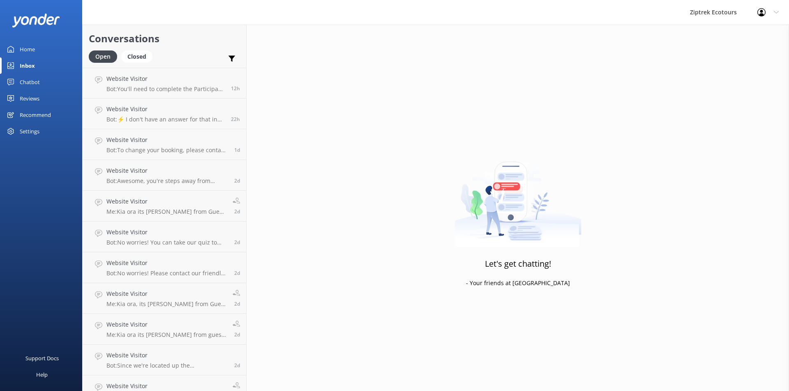
click at [30, 78] on div "Chatbot" at bounding box center [30, 82] width 20 height 16
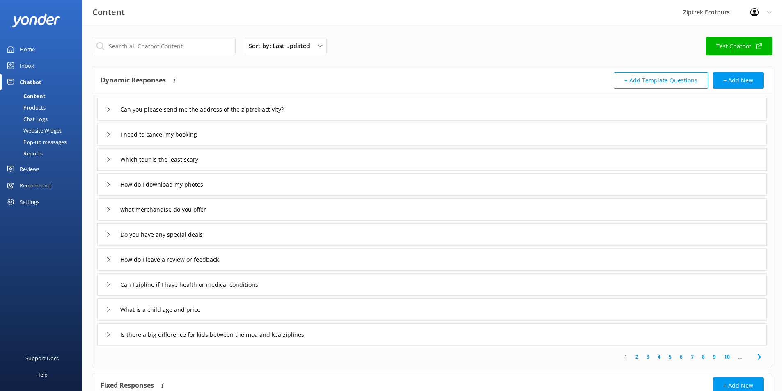
click at [33, 54] on div "Home" at bounding box center [27, 49] width 15 height 16
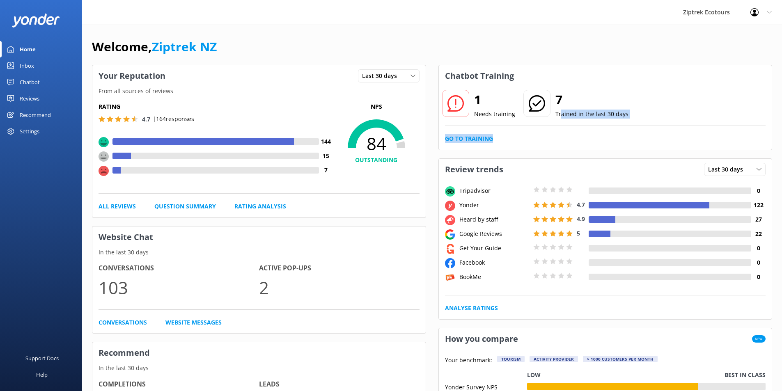
drag, startPoint x: 606, startPoint y: 113, endPoint x: 688, endPoint y: 129, distance: 84.3
click at [694, 129] on div "1 Needs training 7 Trained in the last 30 days Go to Training" at bounding box center [605, 118] width 333 height 63
click at [476, 132] on div "1 Needs training 7 Trained in the last 30 days Go to Training" at bounding box center [605, 118] width 333 height 63
click at [475, 134] on link "Go to Training" at bounding box center [469, 138] width 48 height 9
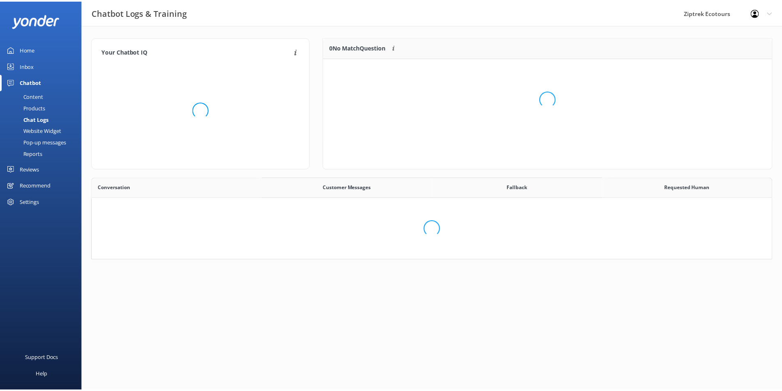
scroll to position [282, 674]
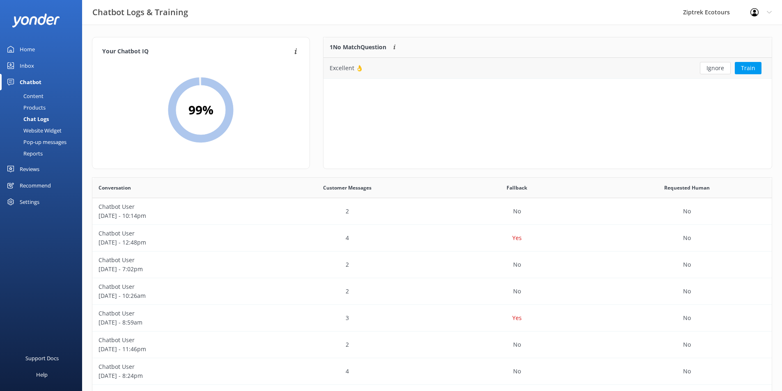
click at [623, 62] on div "Excellent 👌" at bounding box center [502, 68] width 357 height 21
click at [679, 63] on div "Excellent 👌" at bounding box center [502, 68] width 357 height 21
click at [723, 65] on button "Ignore" at bounding box center [715, 68] width 31 height 12
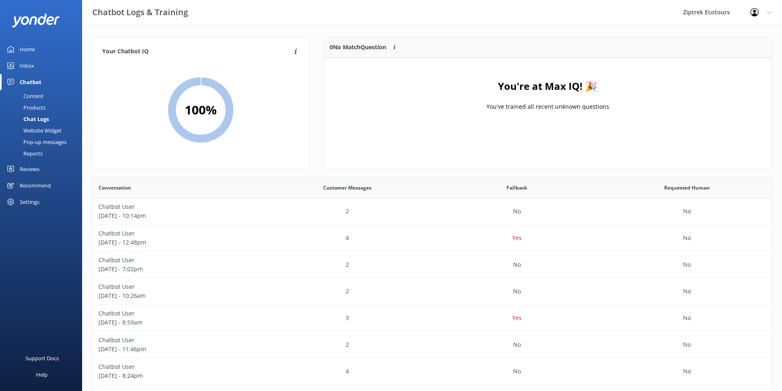
click at [24, 46] on div "Home" at bounding box center [27, 49] width 15 height 16
